Goal: Information Seeking & Learning: Learn about a topic

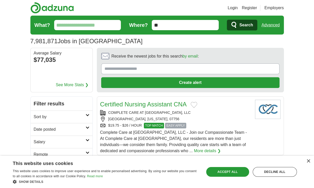
click at [89, 25] on input "What?" at bounding box center [87, 25] width 67 height 10
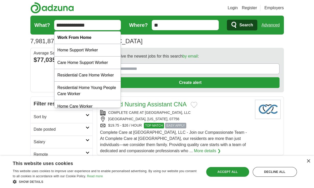
type input "**********"
click at [241, 24] on span "Search" at bounding box center [246, 25] width 14 height 10
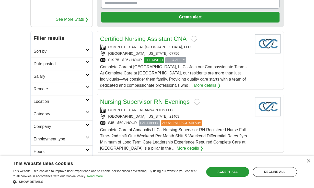
scroll to position [81, 0]
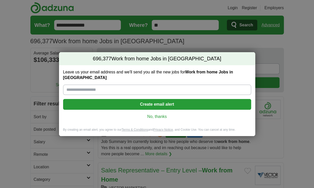
click at [164, 115] on link "No, thanks" at bounding box center [157, 117] width 180 height 6
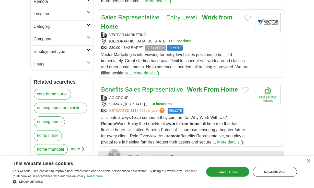
scroll to position [162, 0]
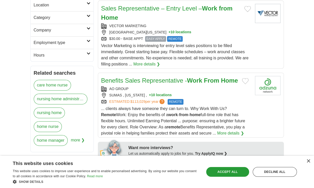
click at [149, 36] on span "EASY APPLY" at bounding box center [155, 39] width 21 height 6
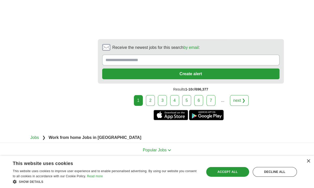
scroll to position [1159, 0]
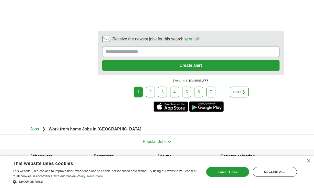
click at [155, 87] on link "2" at bounding box center [150, 92] width 9 height 11
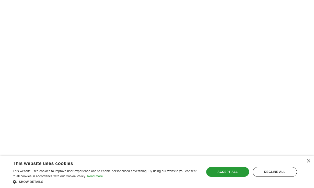
scroll to position [889, 0]
